Goal: Task Accomplishment & Management: Use online tool/utility

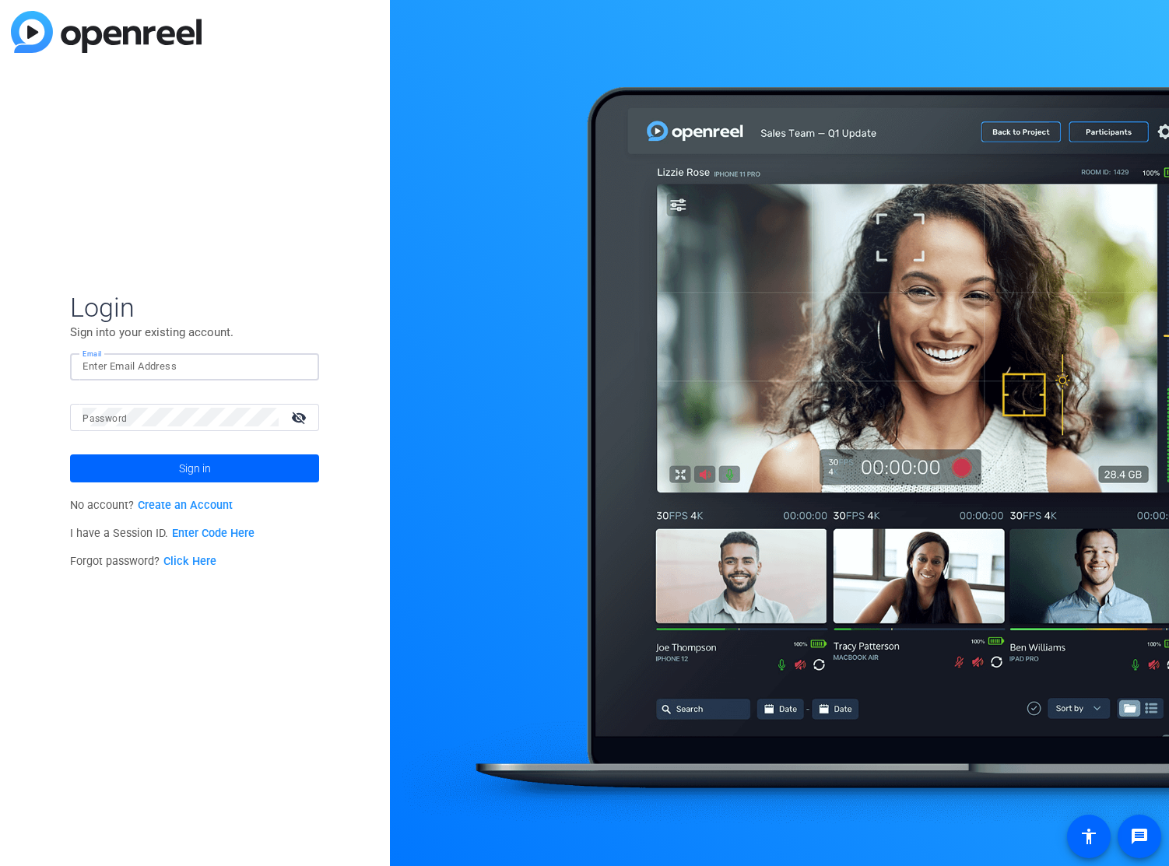
click at [151, 372] on input "Email" at bounding box center [194, 366] width 224 height 19
click at [178, 431] on mat-form-field "Password visibility_off" at bounding box center [194, 429] width 249 height 51
click at [111, 369] on input "Email" at bounding box center [194, 366] width 224 height 19
type input "[EMAIL_ADDRESS][DOMAIN_NAME]"
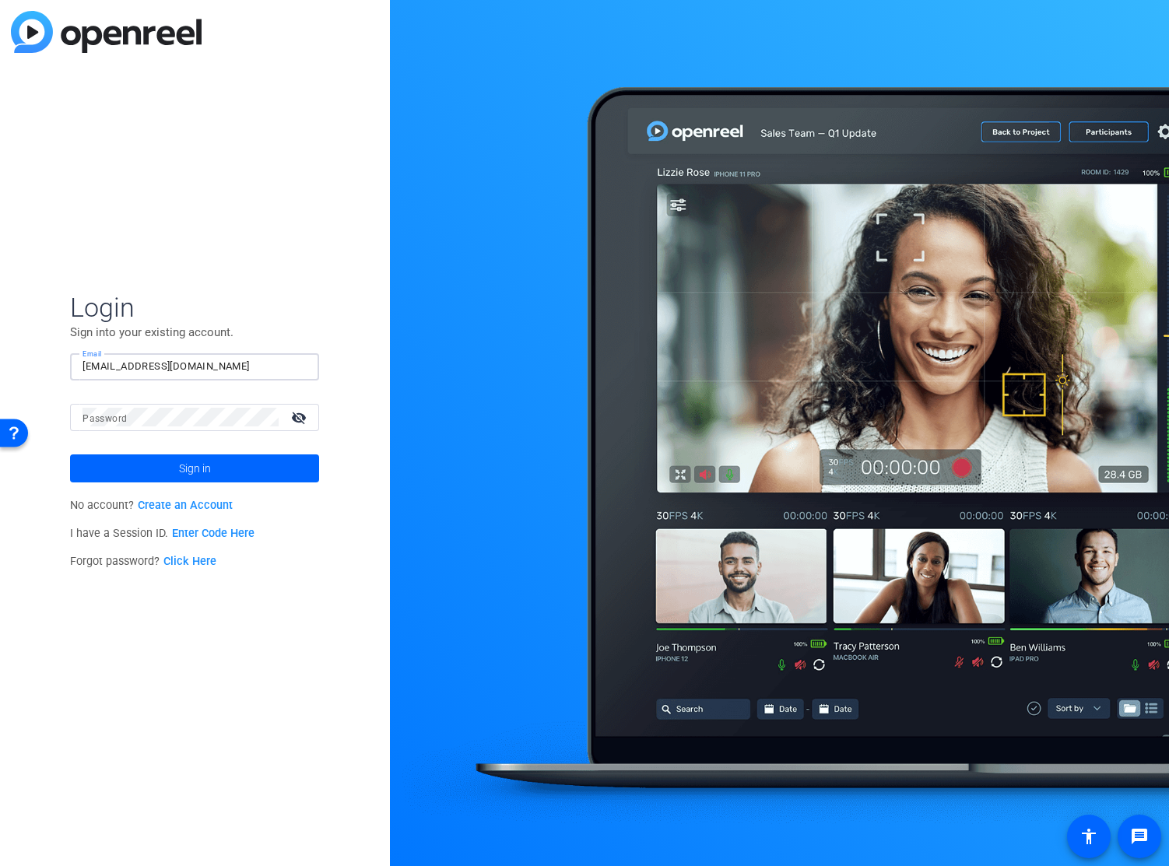
click at [135, 429] on div at bounding box center [180, 417] width 196 height 27
click at [184, 466] on span "Sign in" at bounding box center [195, 468] width 32 height 39
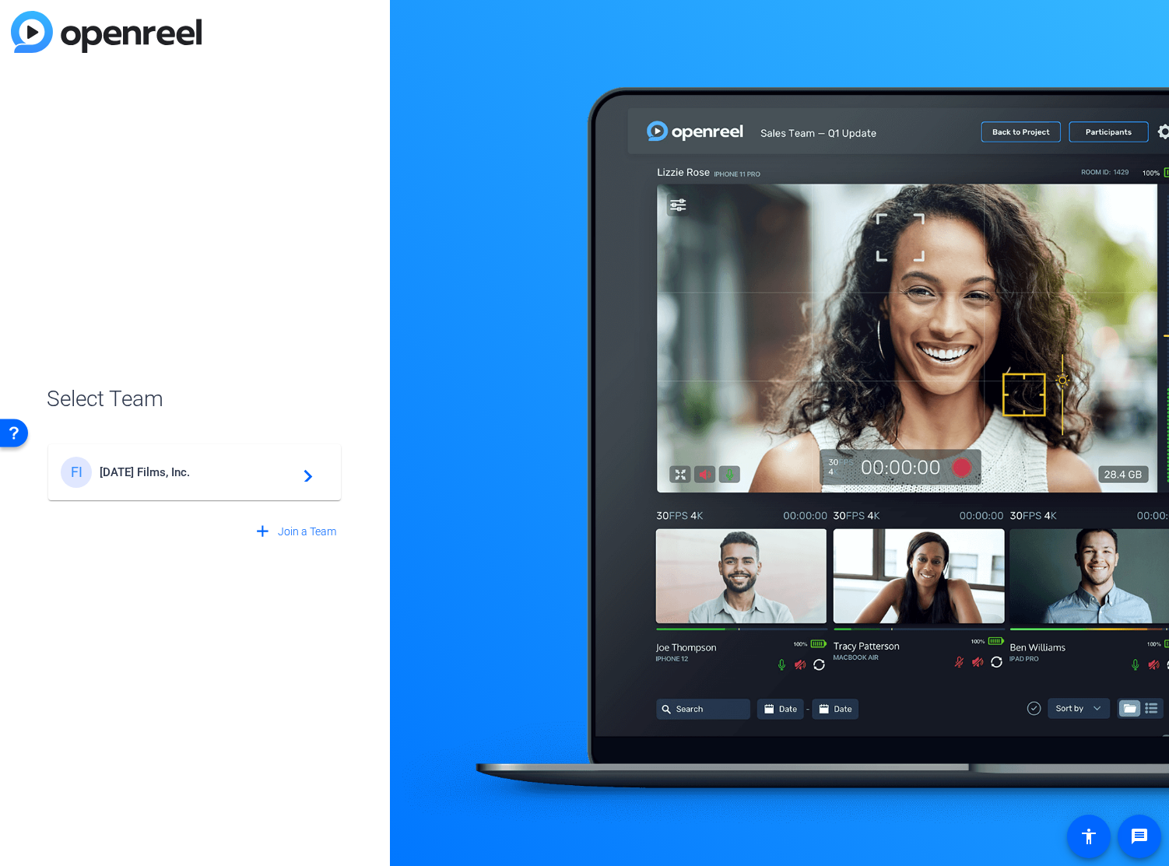
click at [184, 471] on span "[DATE] Films, Inc." at bounding box center [197, 472] width 195 height 14
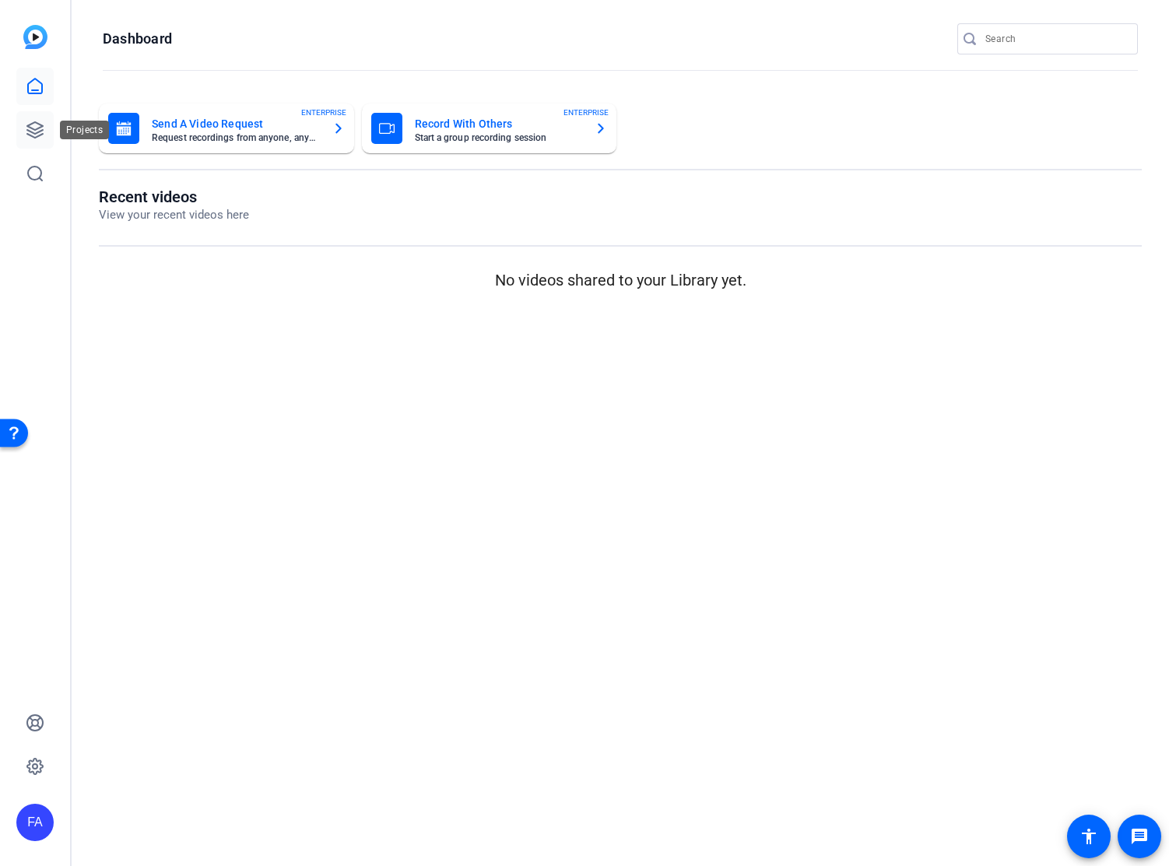
click at [42, 132] on icon at bounding box center [35, 130] width 19 height 19
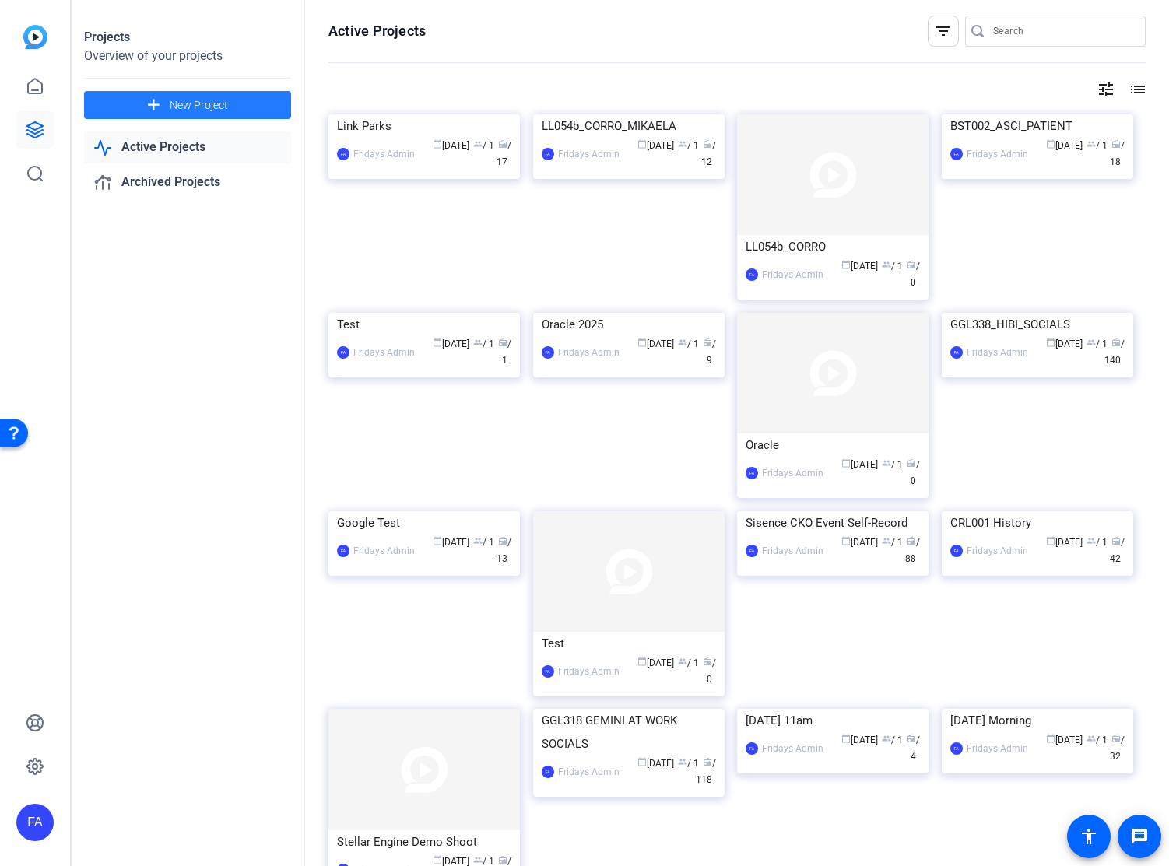
click at [173, 106] on span "New Project" at bounding box center [199, 105] width 58 height 16
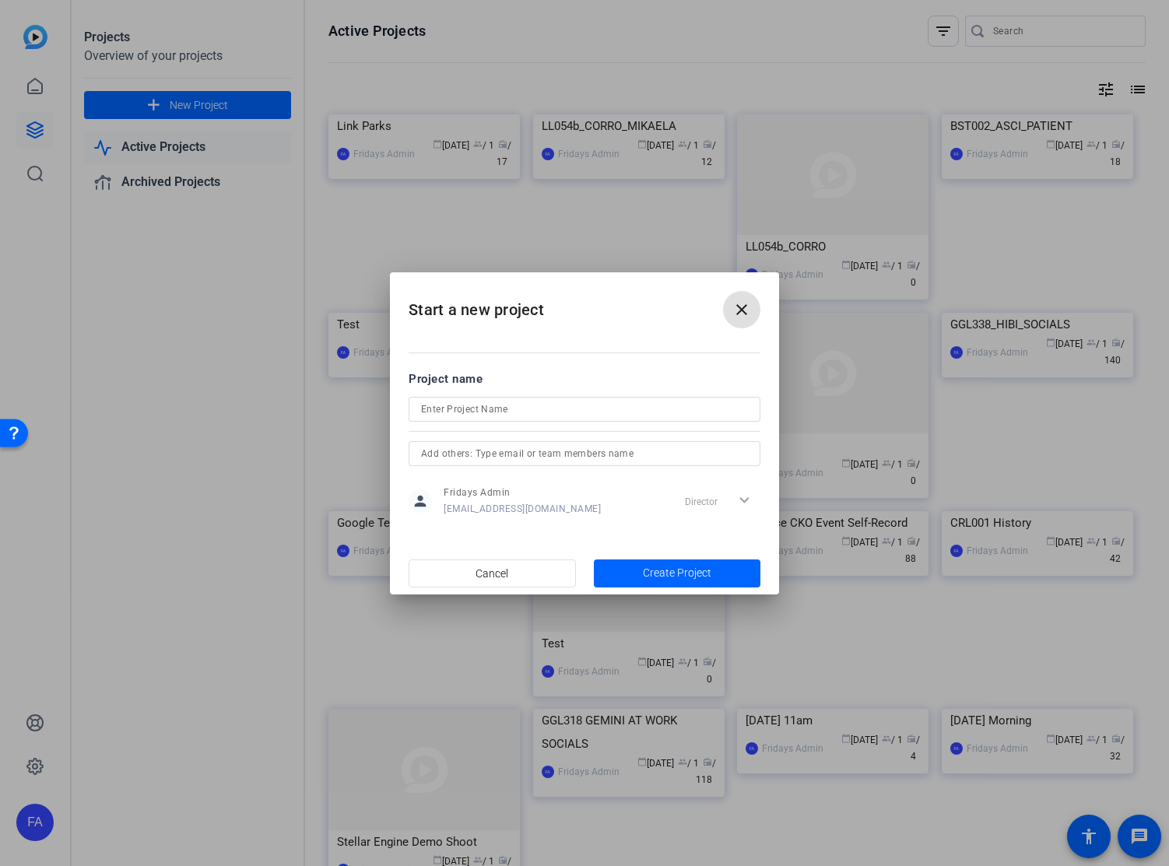
click at [458, 414] on input at bounding box center [584, 409] width 327 height 19
click at [496, 406] on input "Prologis_" at bounding box center [584, 409] width 327 height 19
type input "Prologis_Test"
click at [682, 576] on span "Create Project" at bounding box center [677, 573] width 68 height 16
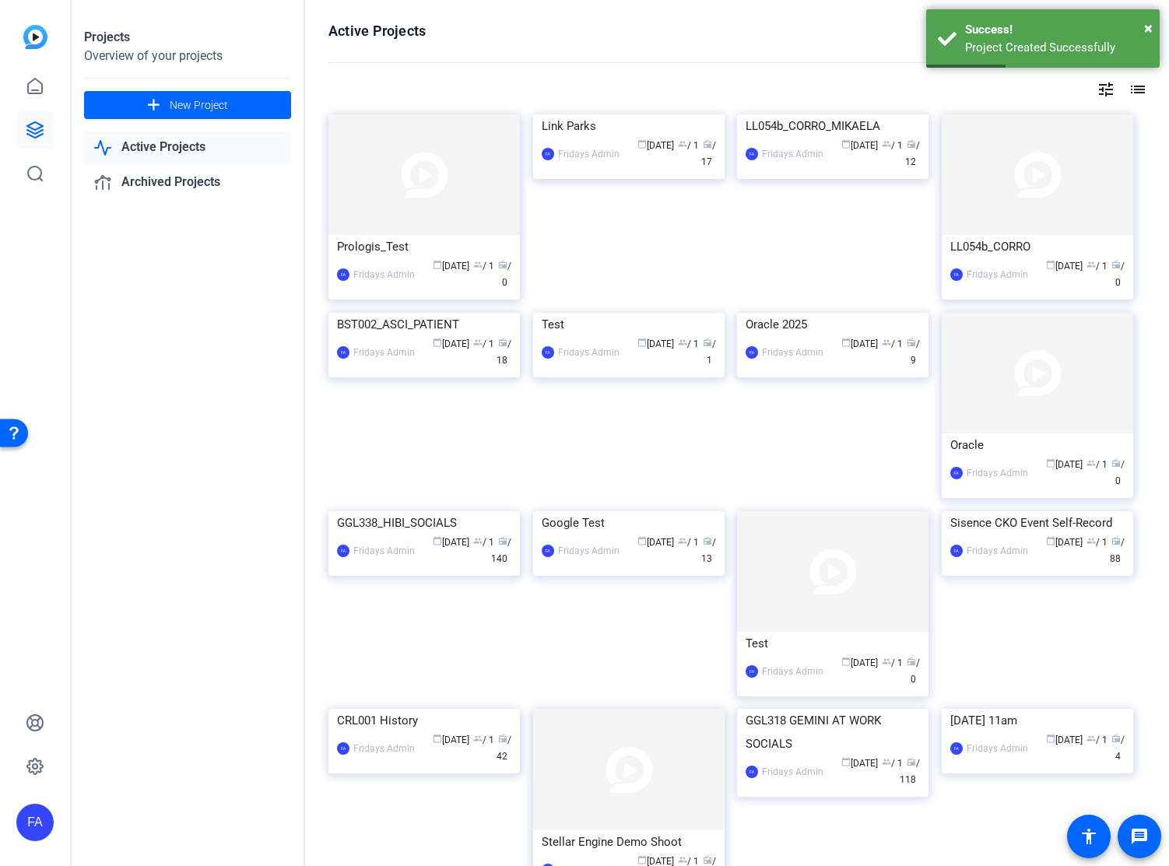
click at [416, 246] on div "Prologis_Test" at bounding box center [424, 246] width 174 height 23
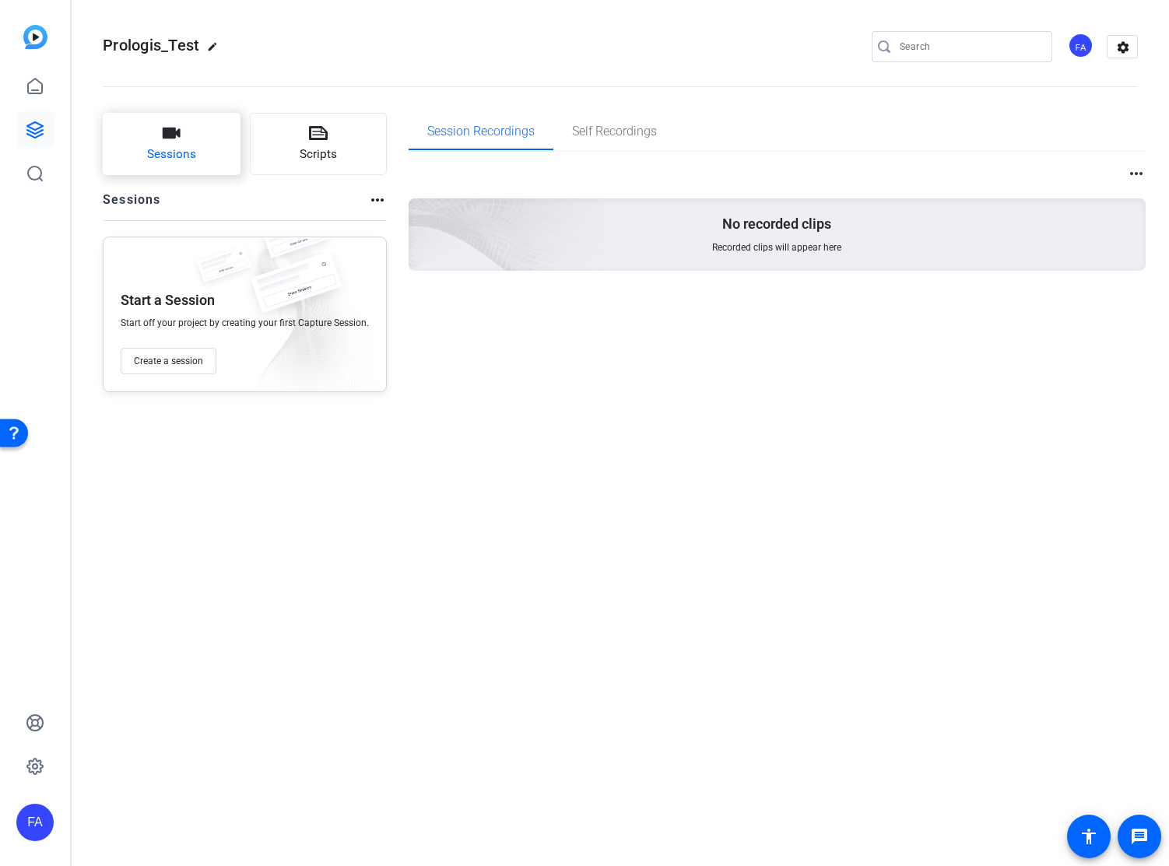
click at [163, 137] on icon "button" at bounding box center [172, 133] width 18 height 11
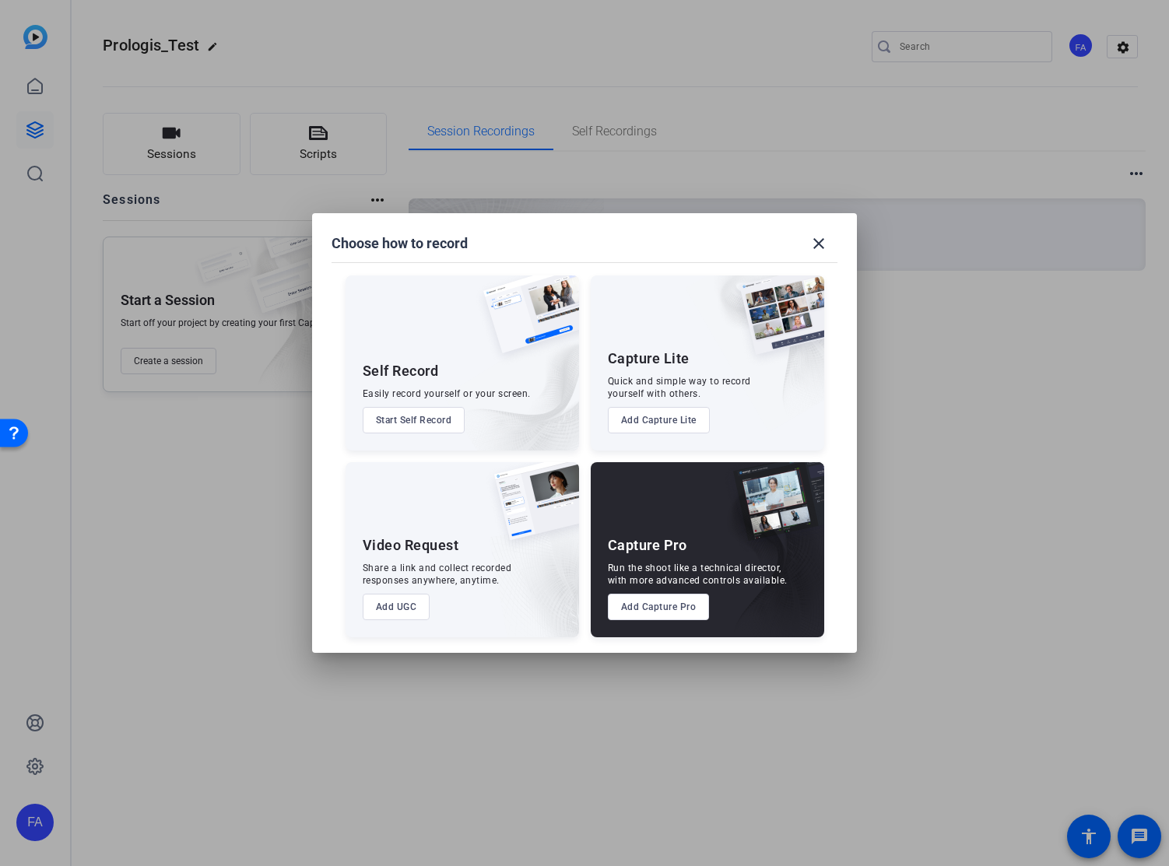
click at [654, 603] on button "Add Capture Pro" at bounding box center [659, 607] width 102 height 26
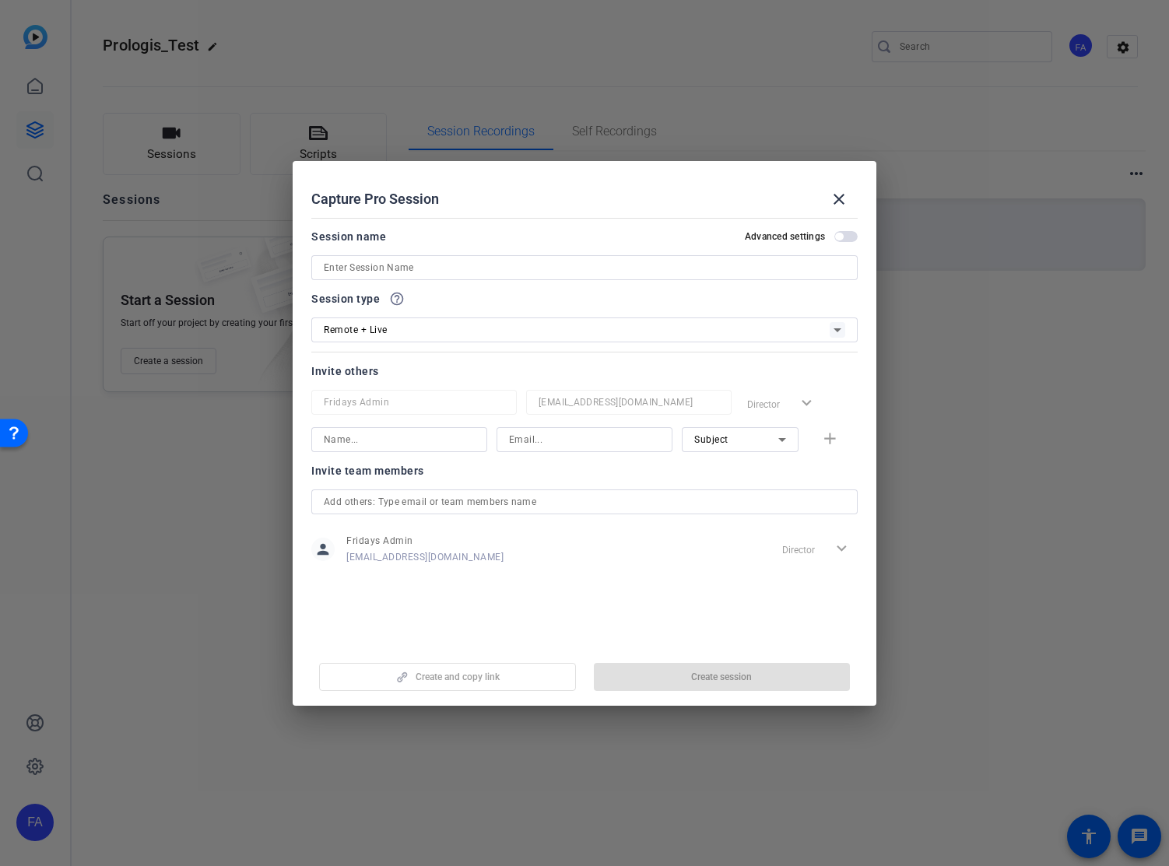
click at [359, 265] on input at bounding box center [584, 267] width 521 height 19
type input "PRL202_TEST"
click at [486, 328] on div "Remote + Live" at bounding box center [577, 329] width 506 height 19
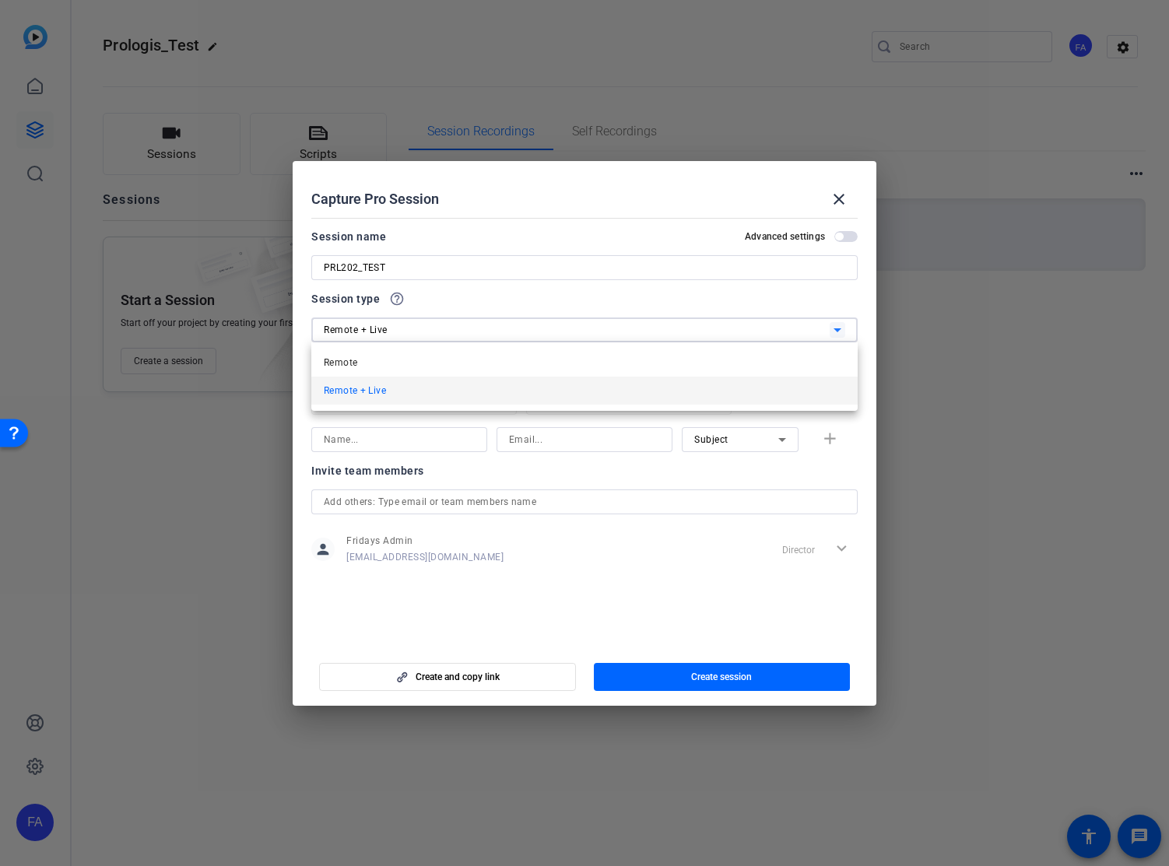
click at [460, 365] on mat-option "Remote" at bounding box center [584, 363] width 546 height 28
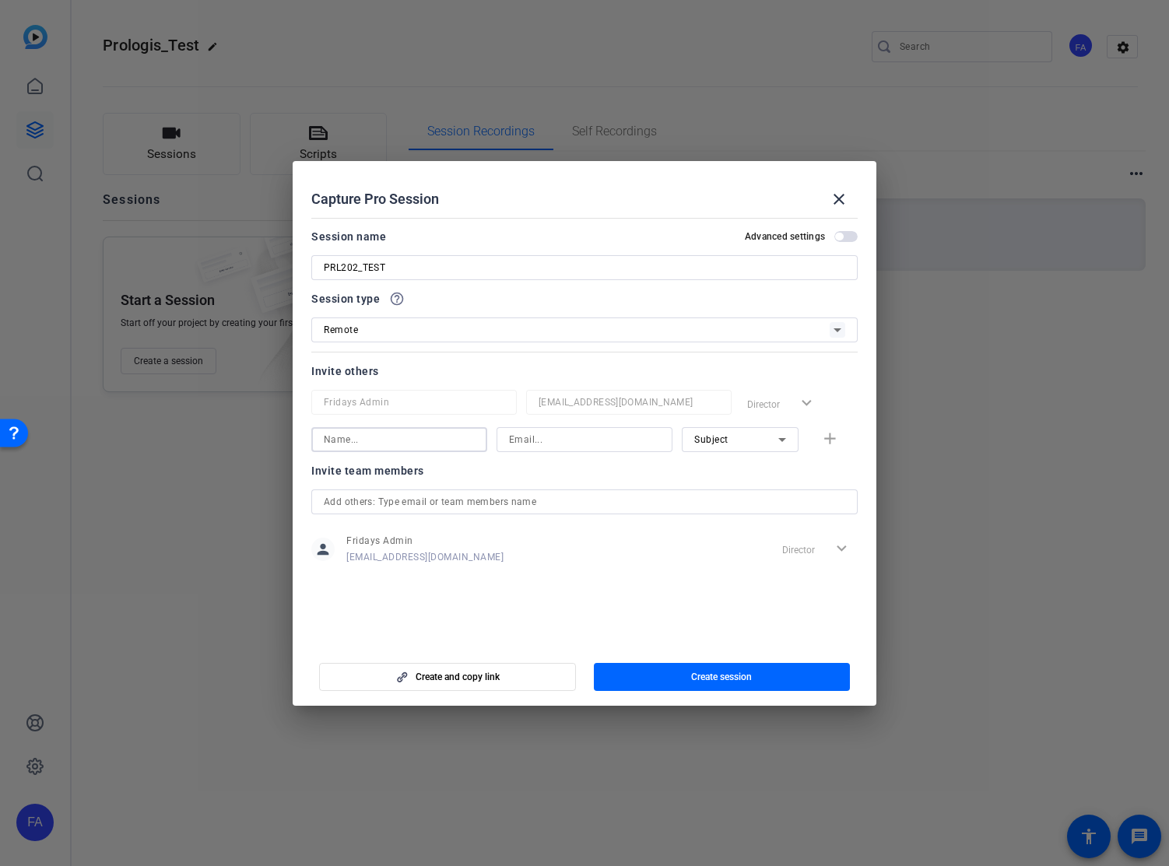
click at [412, 437] on input at bounding box center [399, 439] width 151 height 19
type input "[PERSON_NAME]"
click at [520, 443] on input at bounding box center [584, 439] width 151 height 19
type input "[PERSON_NAME][EMAIL_ADDRESS][DOMAIN_NAME]"
click at [710, 439] on span "Subject" at bounding box center [711, 439] width 34 height 11
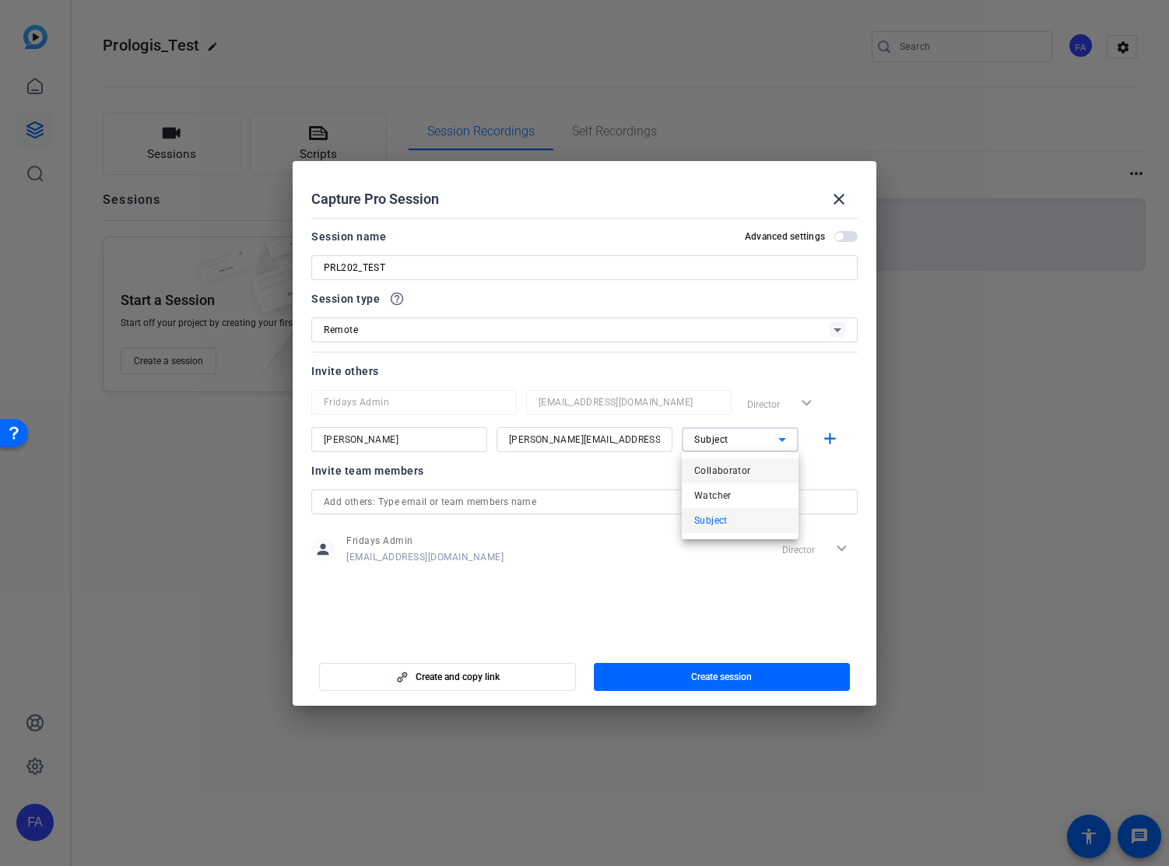
click at [730, 475] on span "Collaborator" at bounding box center [722, 470] width 57 height 19
click at [682, 468] on div at bounding box center [740, 460] width 117 height 17
click at [823, 442] on mat-icon "add" at bounding box center [829, 439] width 19 height 19
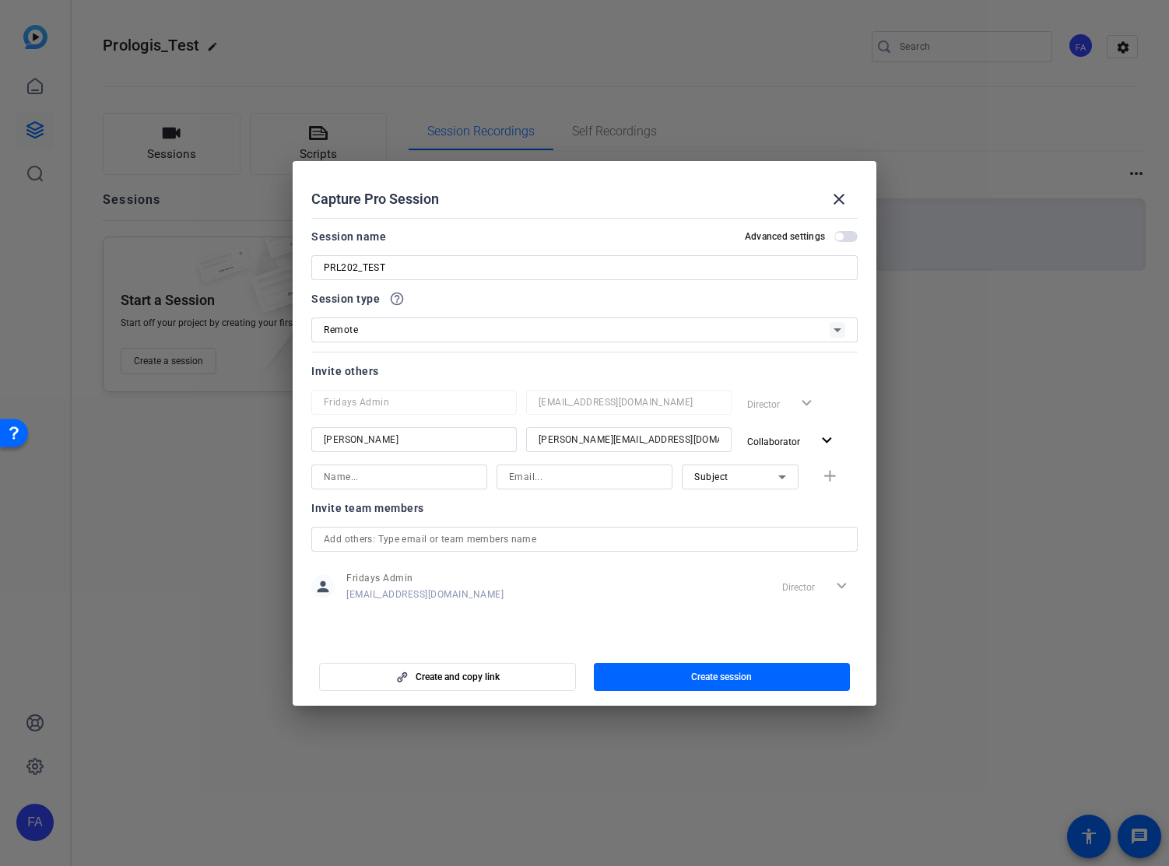
click at [854, 496] on openreel-capture-pro-session-invite-users "Invite others Fridays Admin [EMAIL_ADDRESS][DOMAIN_NAME] Director expand_more […" at bounding box center [584, 492] width 546 height 260
click at [358, 271] on input "PRL202_TEST" at bounding box center [584, 267] width 521 height 19
click at [433, 268] on input "PROLOGIS_TEST" at bounding box center [584, 267] width 521 height 19
type input "PROLOGIS_TEST"
click at [650, 514] on div "Invite team members" at bounding box center [584, 508] width 546 height 19
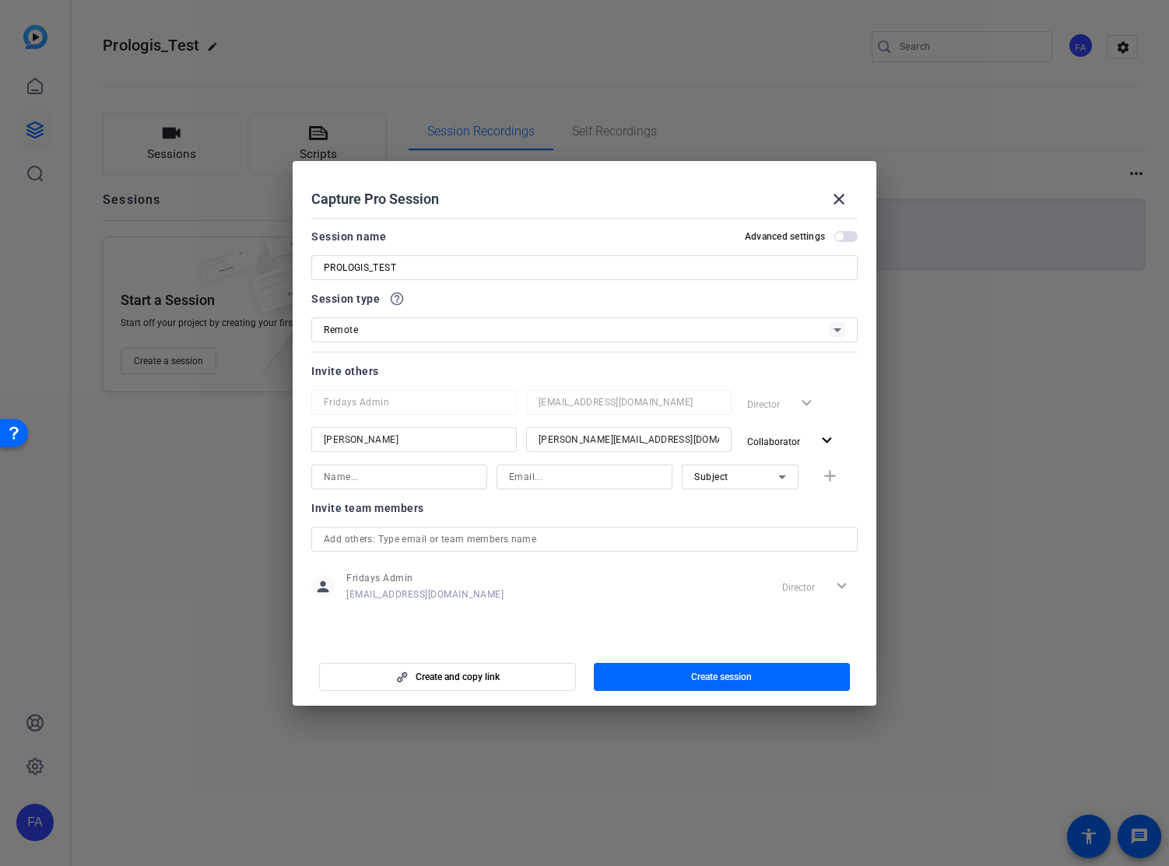
click at [682, 679] on span "button" at bounding box center [722, 676] width 257 height 37
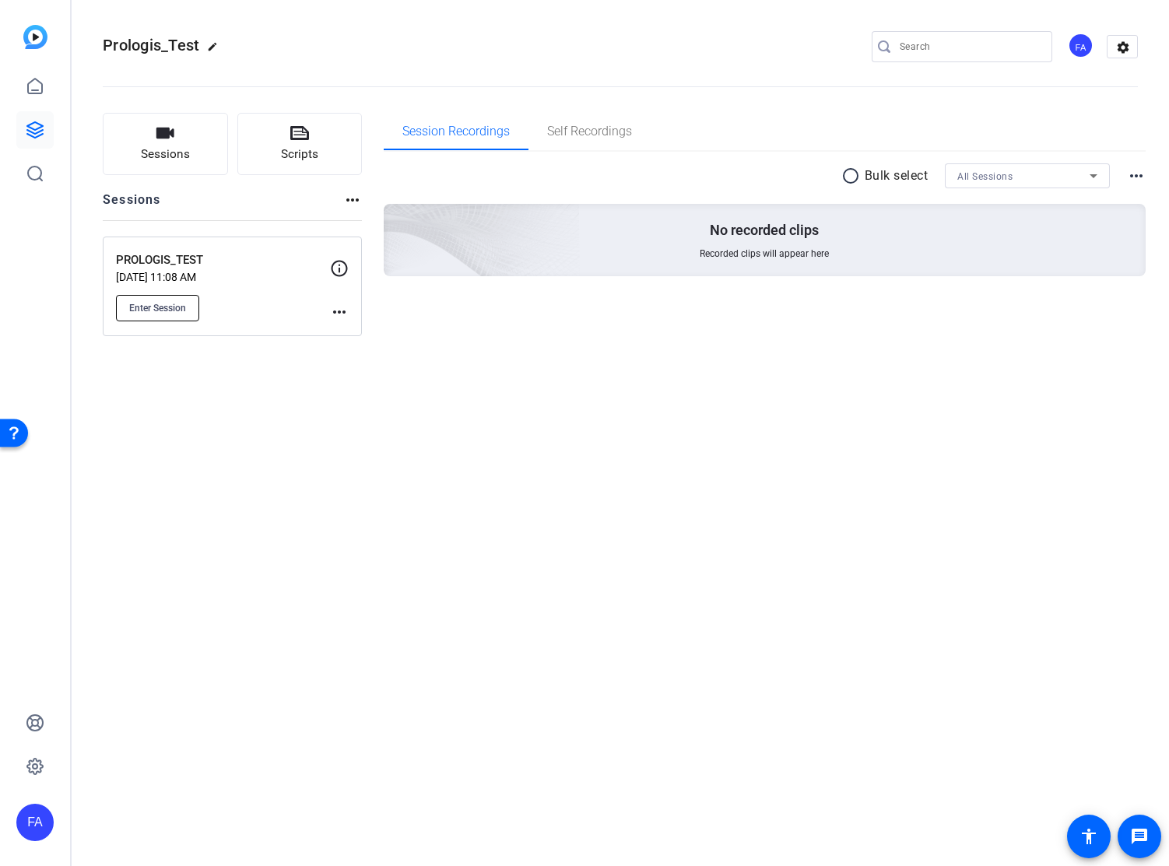
click at [175, 310] on span "Enter Session" at bounding box center [157, 308] width 57 height 12
click at [37, 821] on div "FA" at bounding box center [34, 822] width 37 height 37
click at [196, 816] on mat-icon "logout" at bounding box center [186, 809] width 19 height 19
